Goal: Information Seeking & Learning: Learn about a topic

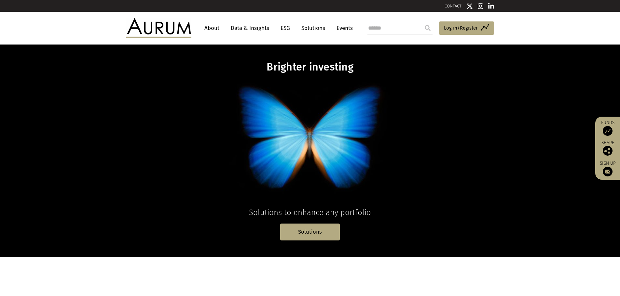
click at [238, 26] on link "Data & Insights" at bounding box center [249, 28] width 45 height 12
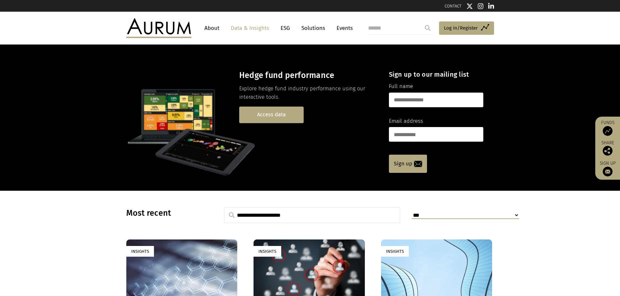
click at [259, 114] on link "Access data" at bounding box center [271, 115] width 64 height 17
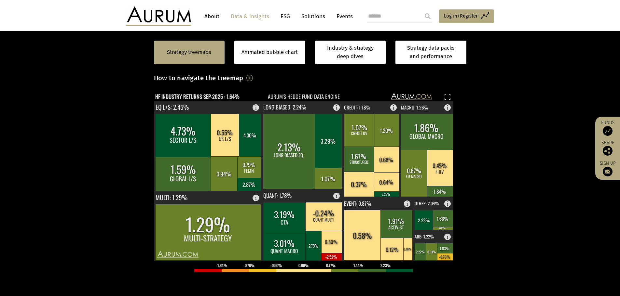
scroll to position [172, 0]
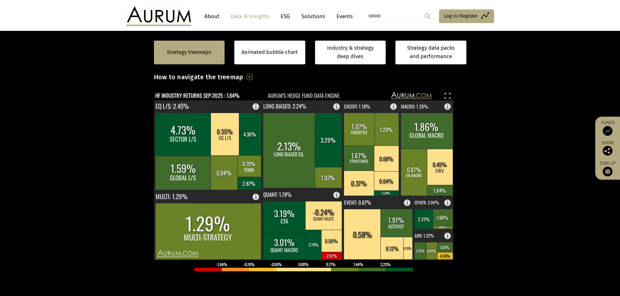
click at [74, 163] on section "Strategy treemaps Animated bubble chart Industry & strategy deep dives Strategy…" at bounding box center [310, 205] width 620 height 407
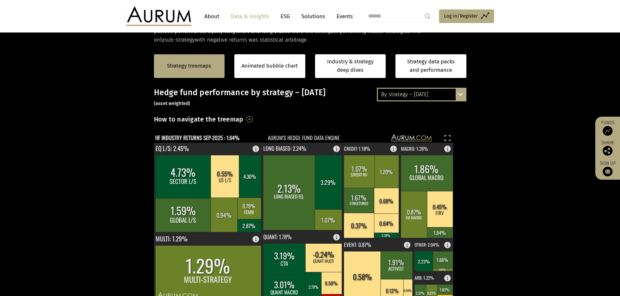
scroll to position [122, 0]
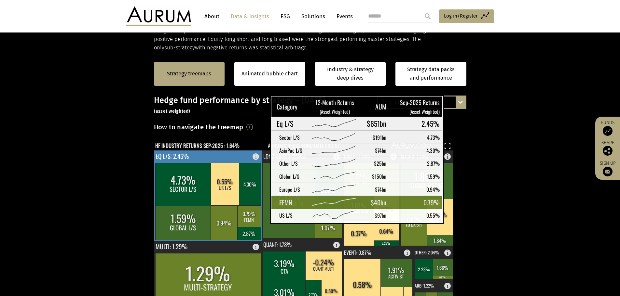
click at [253, 219] on rect at bounding box center [249, 216] width 24 height 21
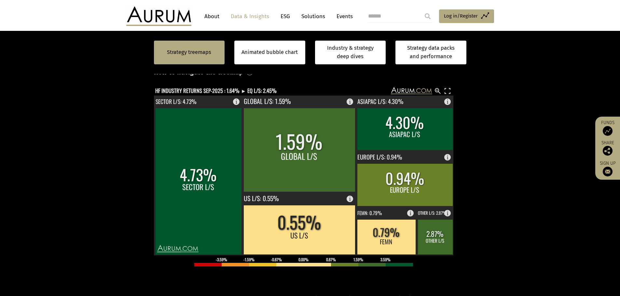
scroll to position [178, 0]
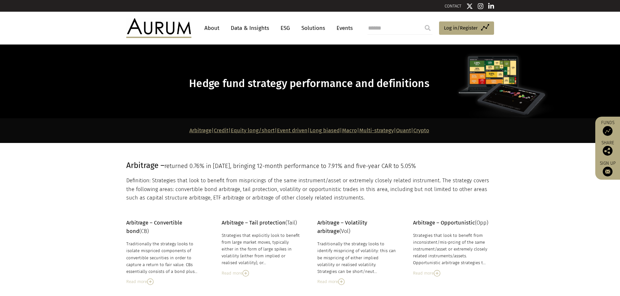
click at [231, 130] on link "Equity long/short" at bounding box center [253, 131] width 44 height 6
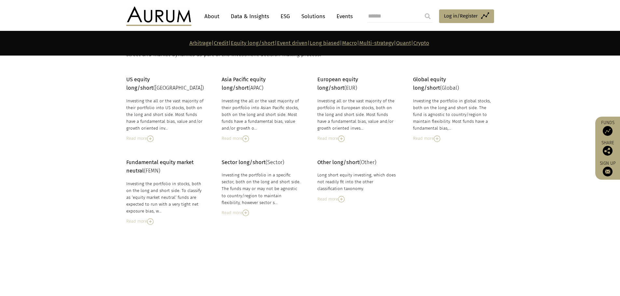
scroll to position [999, 0]
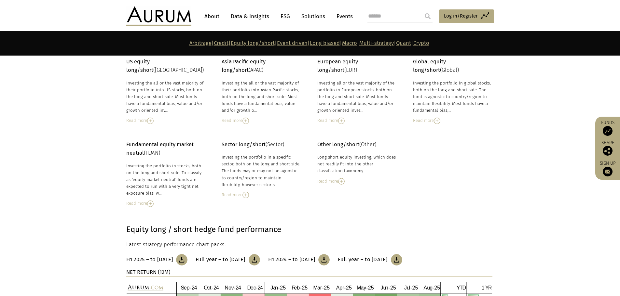
click at [151, 203] on img at bounding box center [150, 204] width 7 height 7
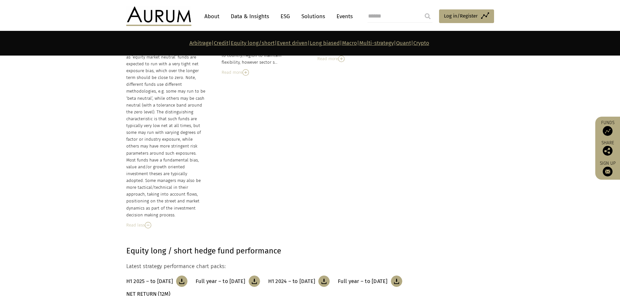
scroll to position [1170, 0]
